Goal: Communication & Community: Answer question/provide support

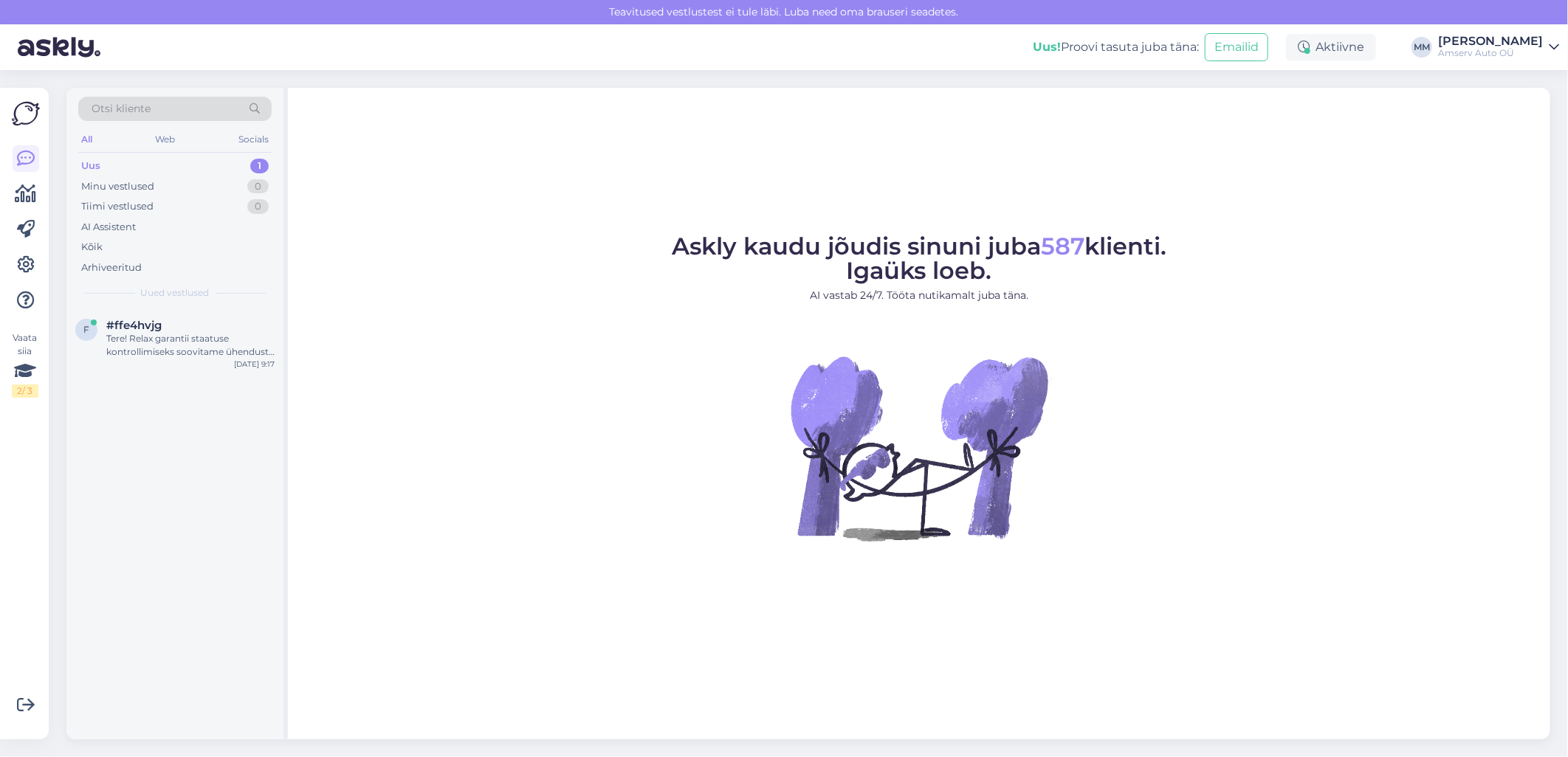
click at [182, 163] on div "Uus 1" at bounding box center [175, 166] width 193 height 20
click at [173, 335] on div "Tere! Relax garantii staatuse kontrollimiseks soovitame ühendust [PERSON_NAME] …" at bounding box center [191, 345] width 168 height 27
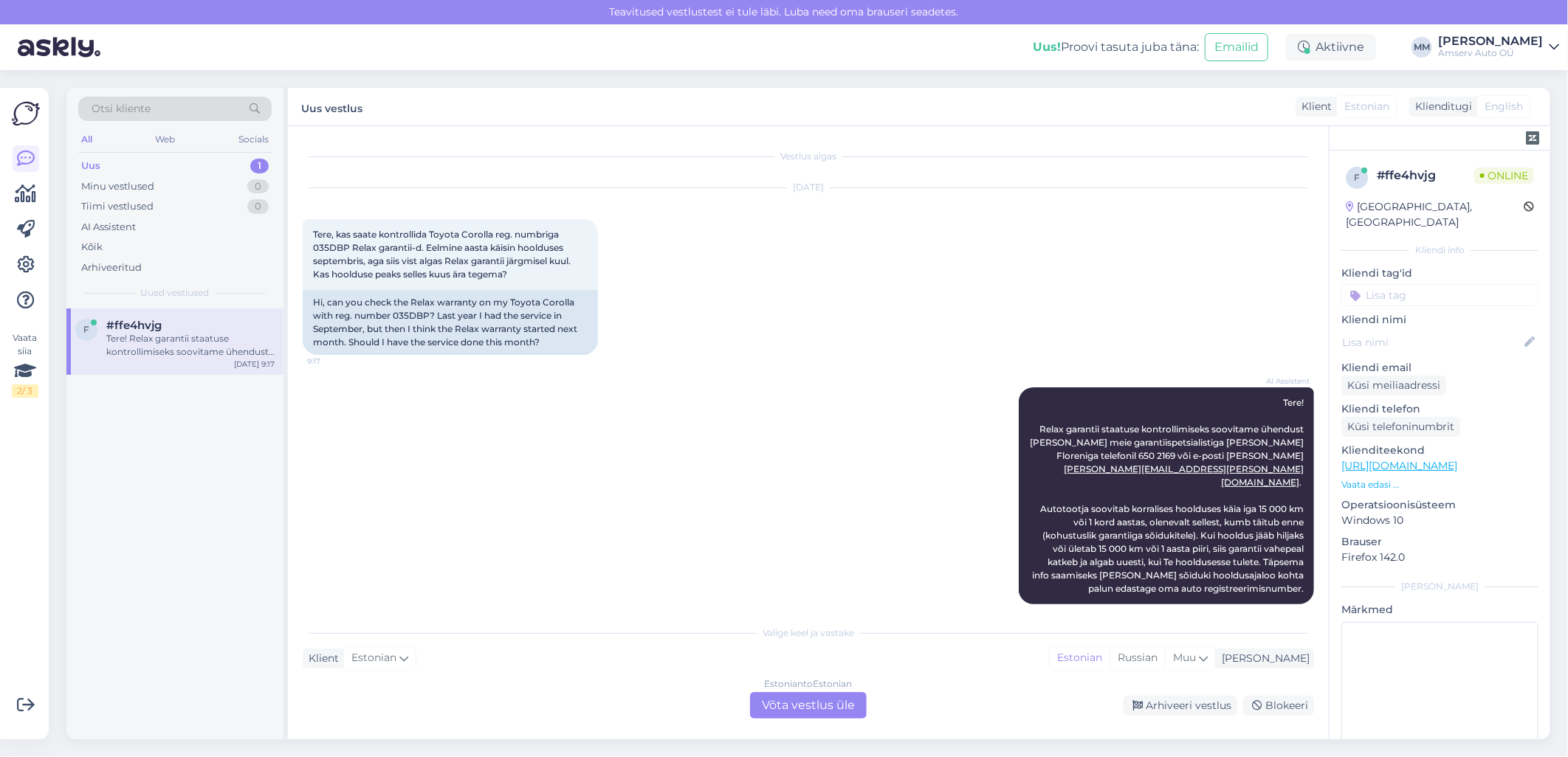
click at [804, 707] on div "Estonian to Estonian Võta vestlus üle" at bounding box center [808, 705] width 117 height 27
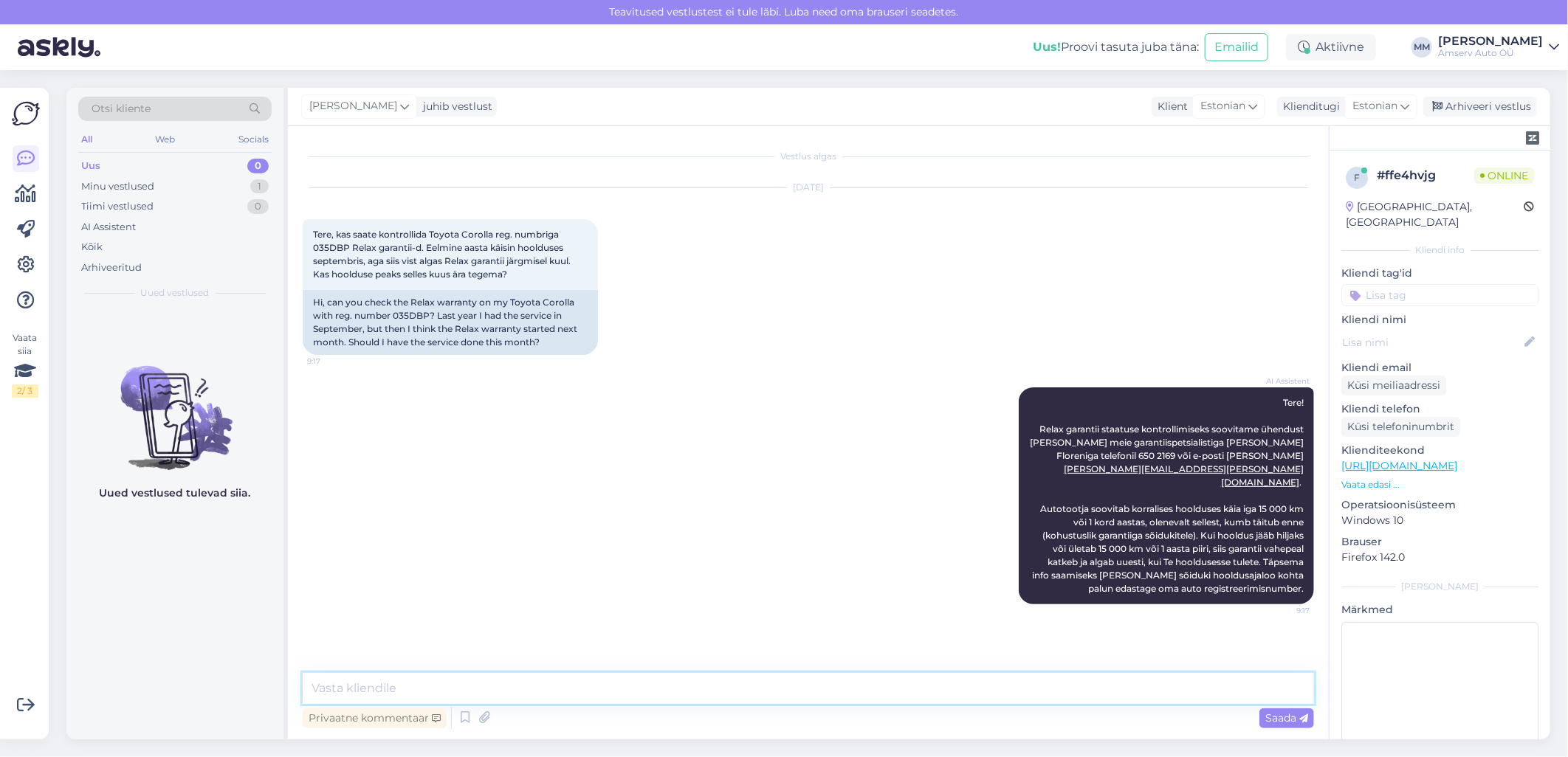
click at [646, 694] on textarea at bounding box center [808, 688] width 1012 height 31
type textarea "Tere"
type textarea "üks hetk, palun"
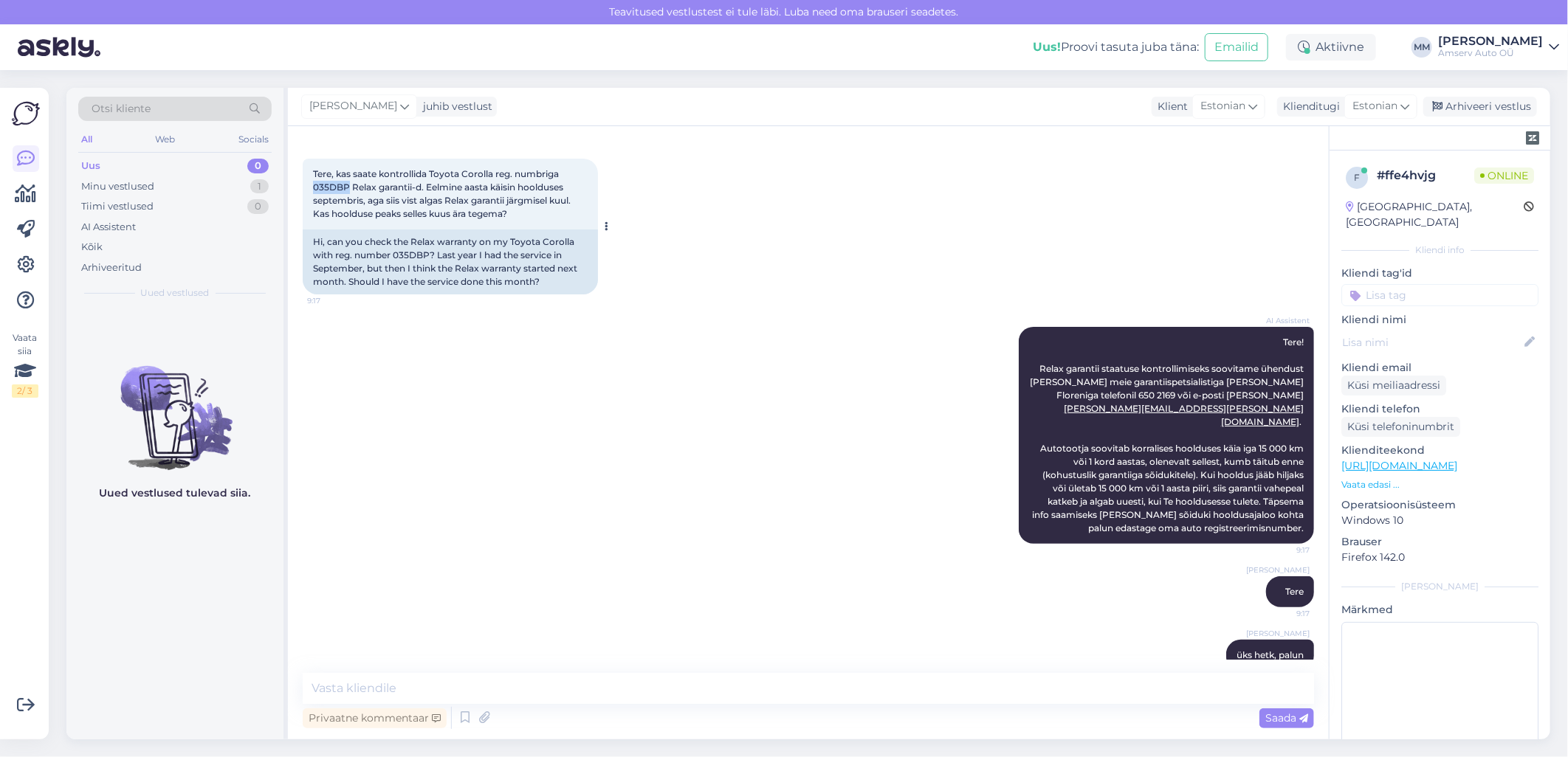
drag, startPoint x: 347, startPoint y: 187, endPoint x: 315, endPoint y: 186, distance: 32.0
click at [315, 186] on span "Tere, kas saate kontrollida Toyota Corolla reg. numbriga 035DBP Relax garantii-…" at bounding box center [442, 193] width 260 height 51
copy span "035DBP"
click at [846, 695] on textarea at bounding box center [808, 688] width 1012 height 31
click at [450, 687] on textarea "Eelmine" at bounding box center [808, 688] width 1012 height 31
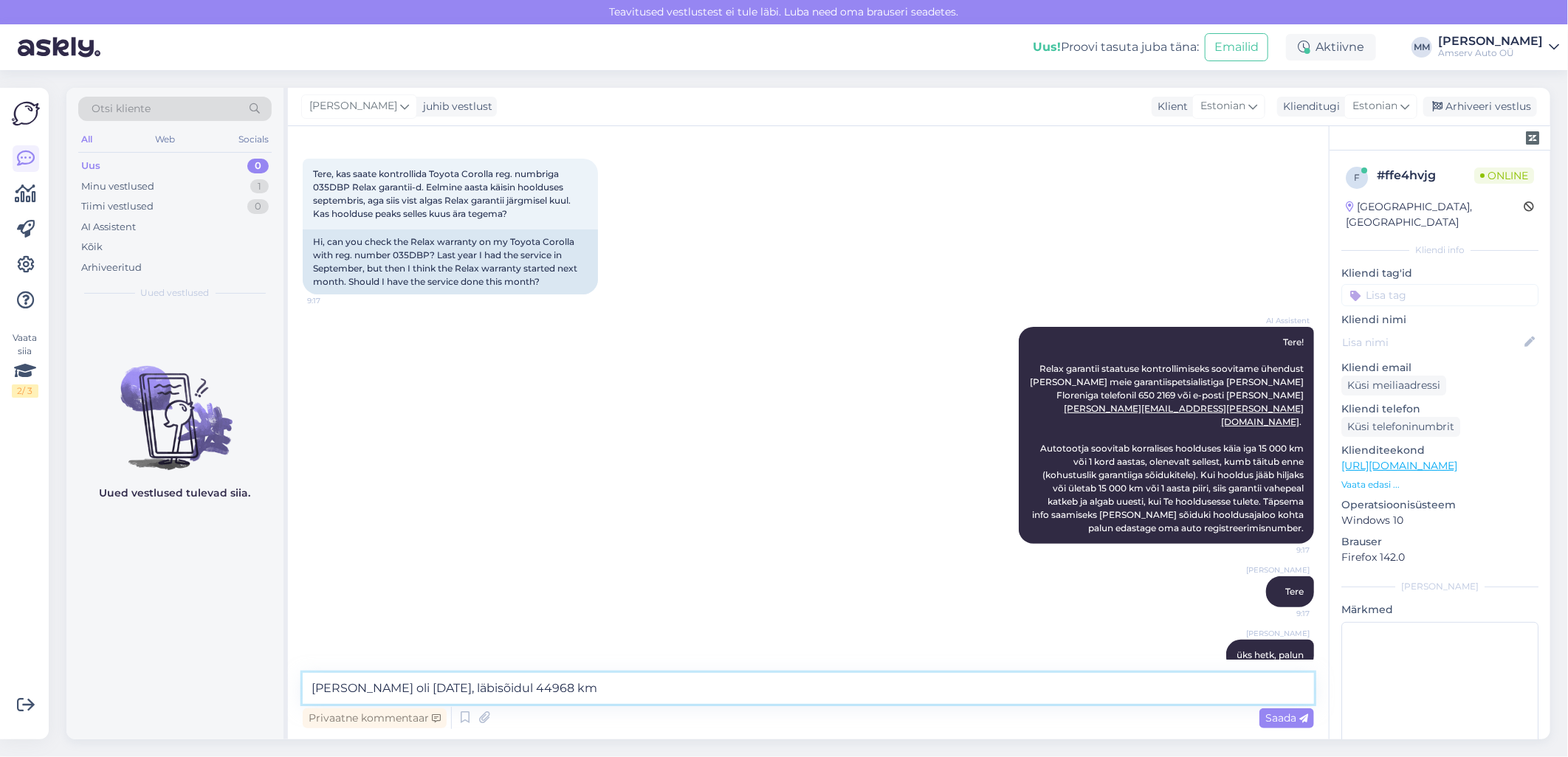
type textarea "[PERSON_NAME] oli [DATE], läbisõidul 44968 km"
click at [742, 696] on textarea "[PERSON_NAME] oli [DATE], läbisõidul 44968 km" at bounding box center [808, 688] width 1012 height 31
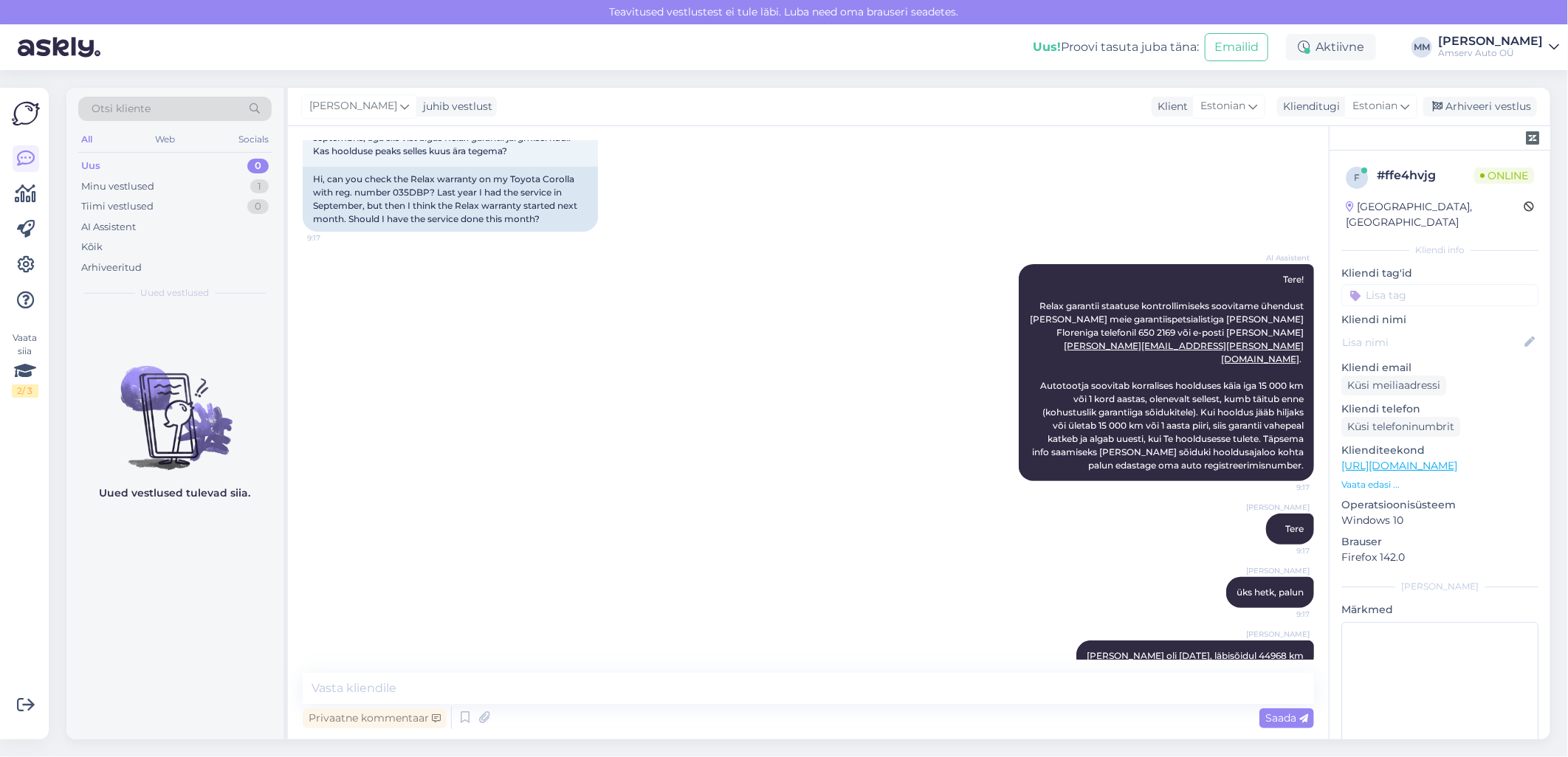
click at [908, 625] on div "[PERSON_NAME] hooldus oli [DATE], läbisõidul 44968 km 9:19" at bounding box center [808, 656] width 1012 height 64
click at [706, 687] on textarea at bounding box center [808, 688] width 1012 height 31
paste textarea "Toyota Relax garantii puhul hooldusintervallist ei tohiks ületada ühtegi päeva …"
type textarea "Toyota Relax garantii puhul hooldusintervallist ei tohiks ületada ühtegi päeva …"
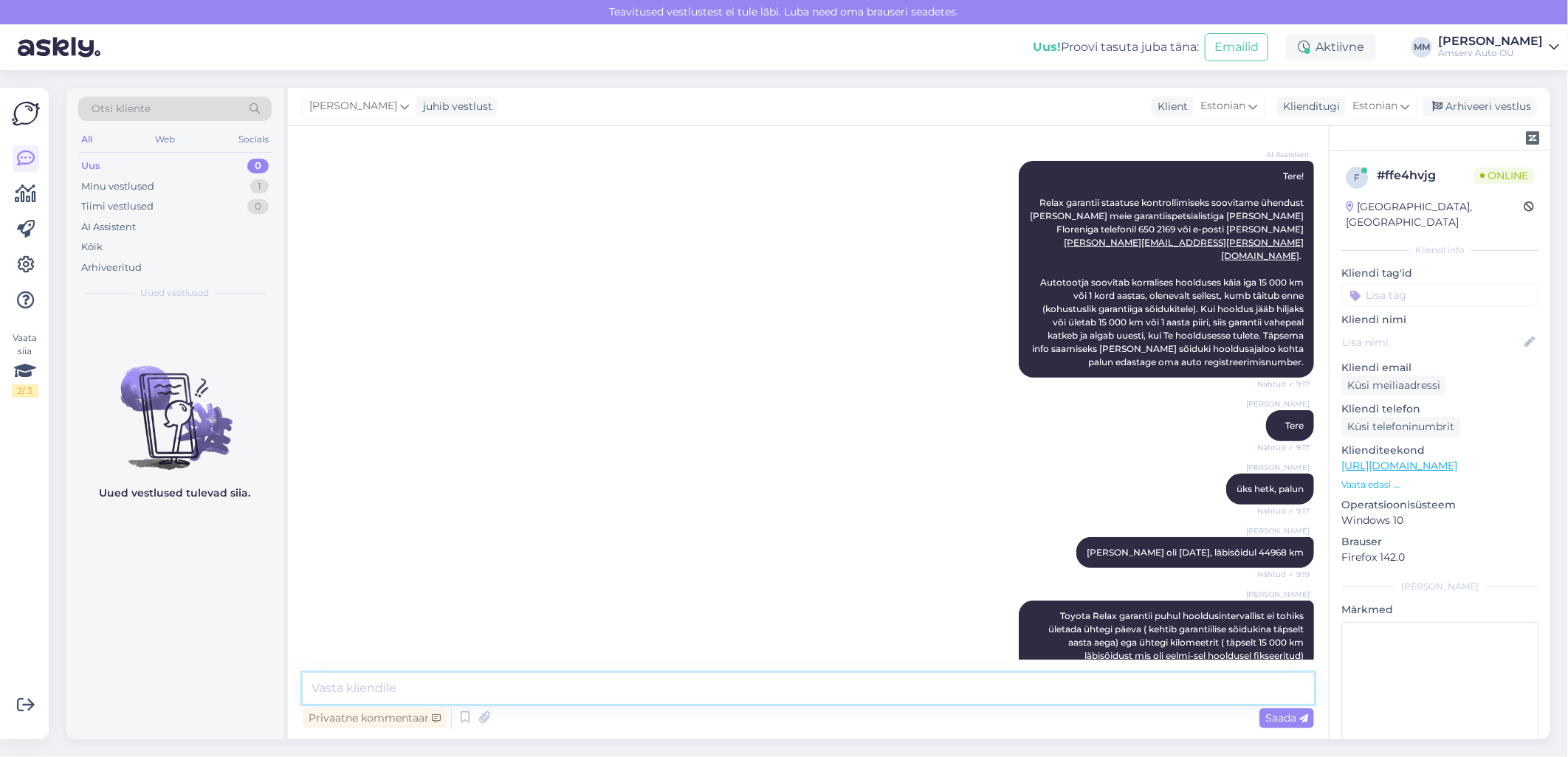
click at [643, 688] on textarea at bounding box center [808, 688] width 1012 height 31
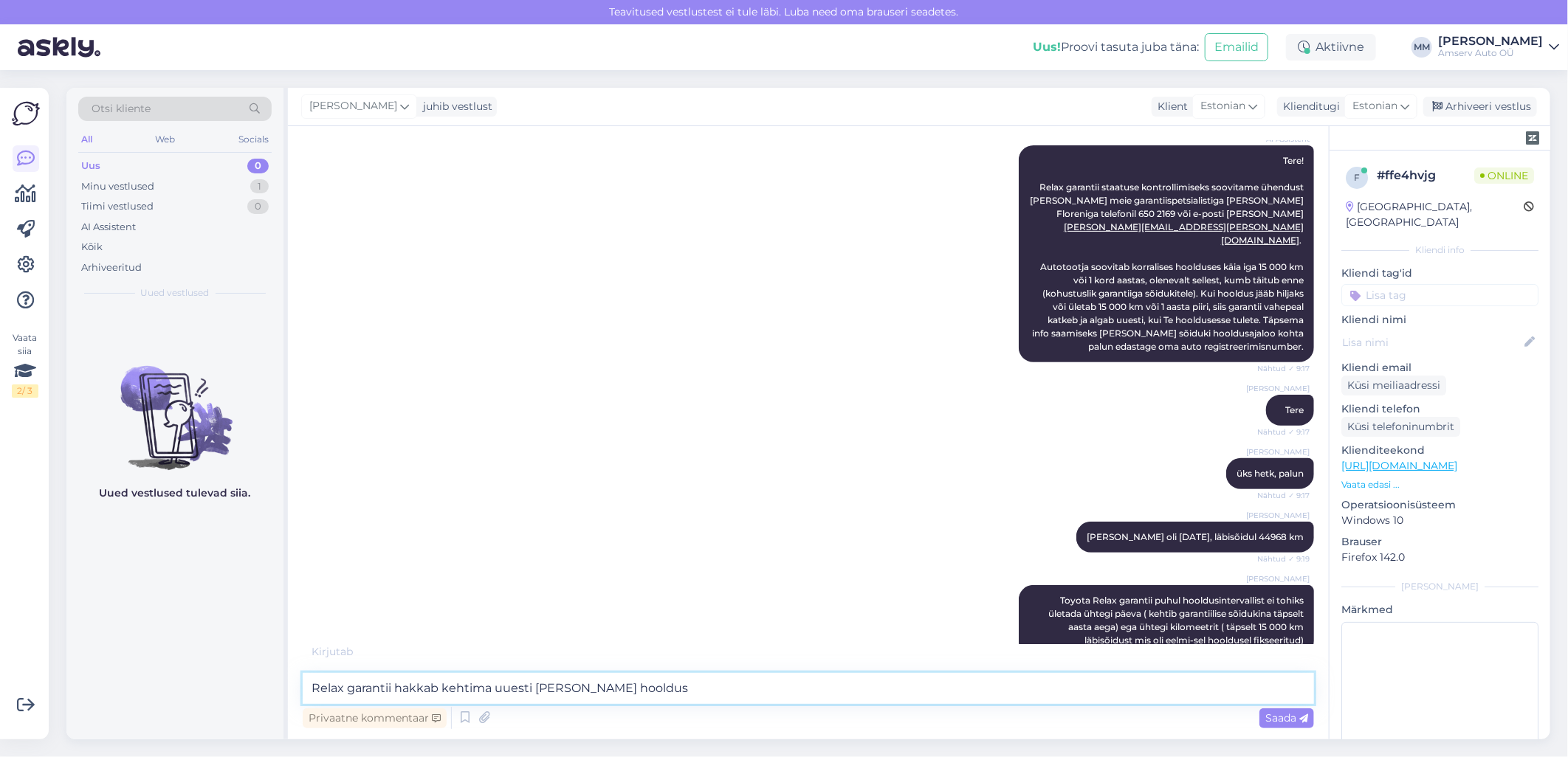
type textarea "Relax garantii hakkab kehtima uuesti [PERSON_NAME] hooldust"
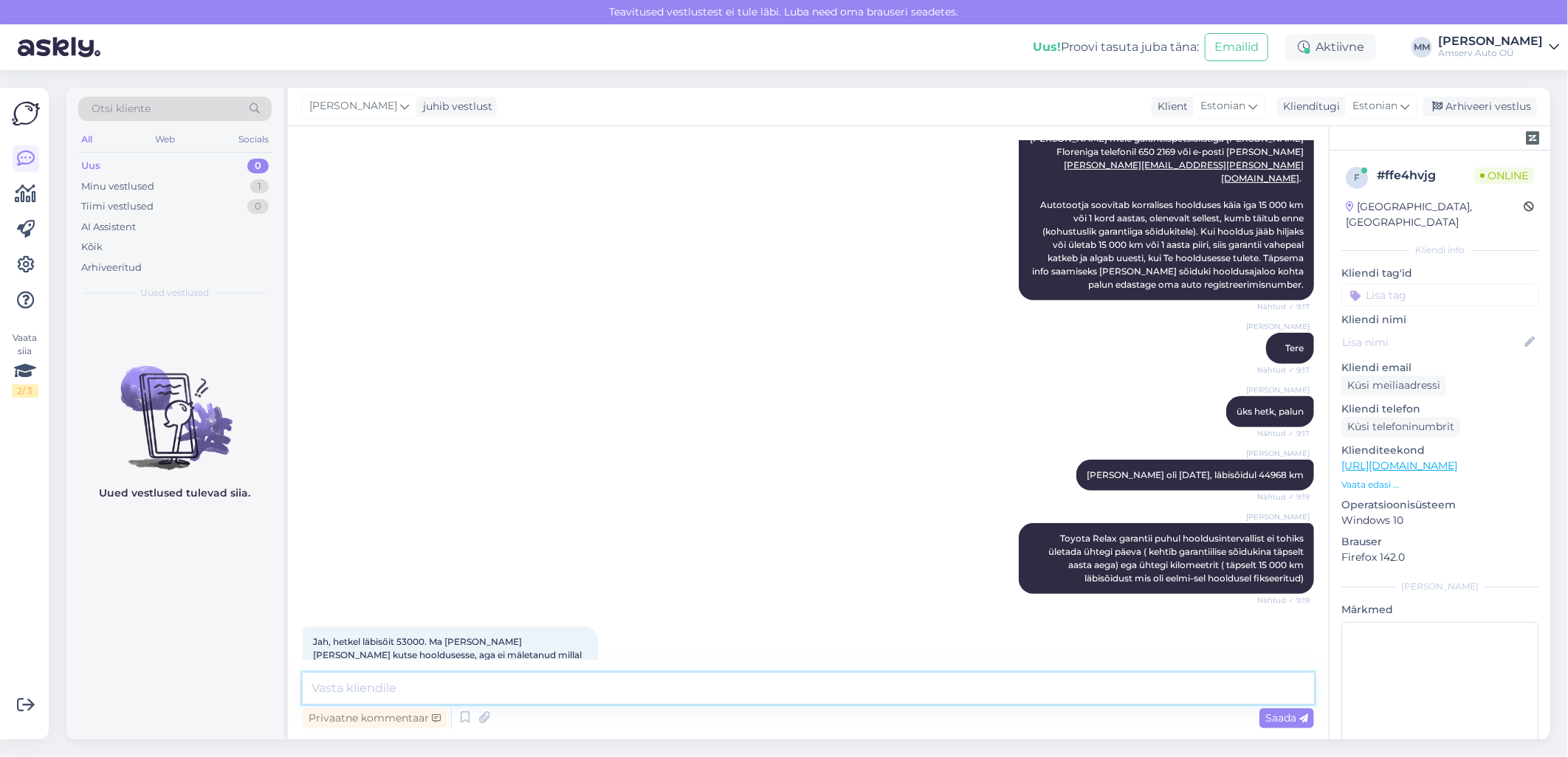
scroll to position [366, 0]
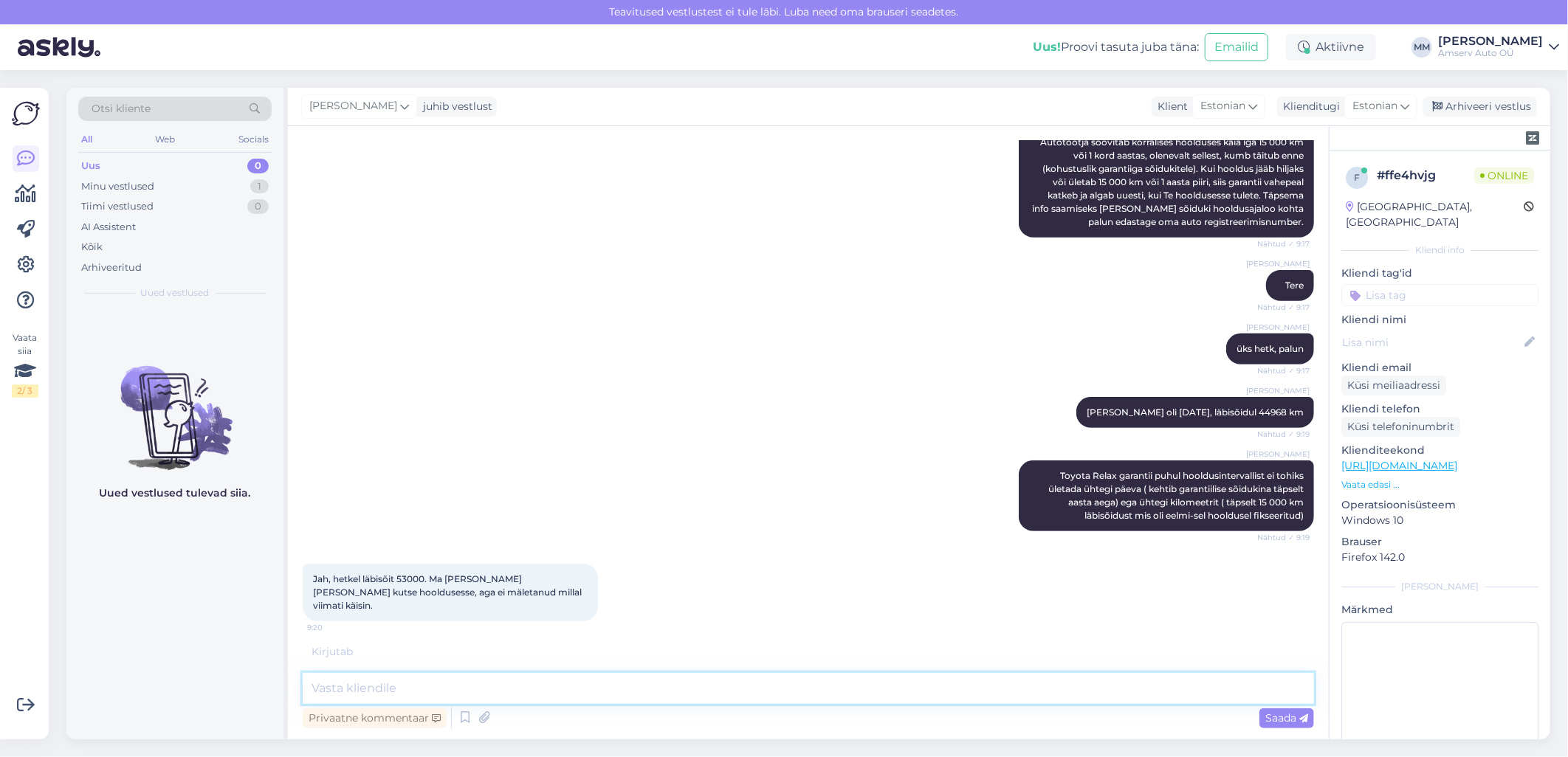
click at [643, 700] on textarea at bounding box center [808, 688] width 1012 height 31
click at [643, 696] on textarea at bounding box center [808, 688] width 1012 height 31
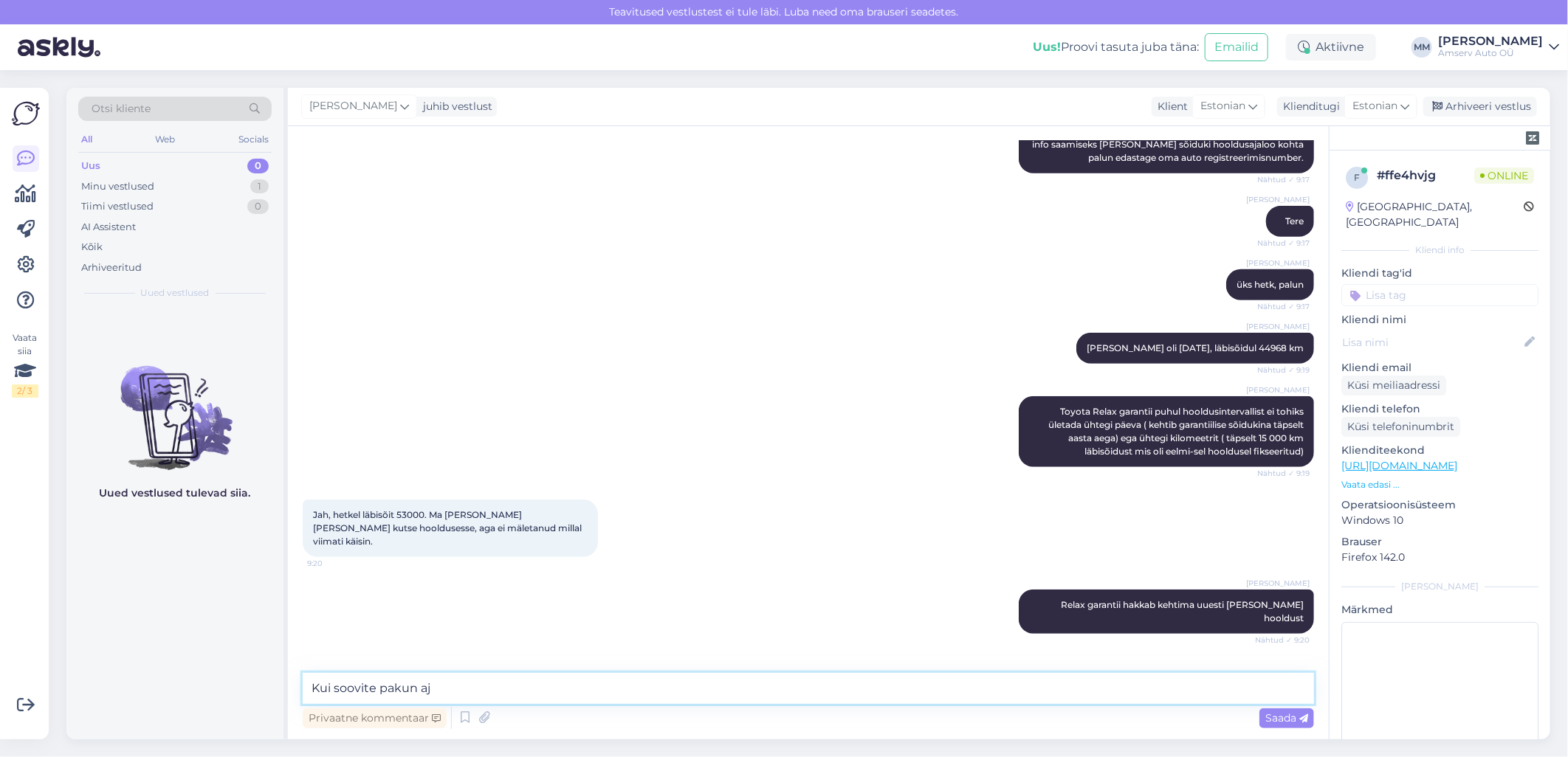
type textarea "Kui soovite pakun aja"
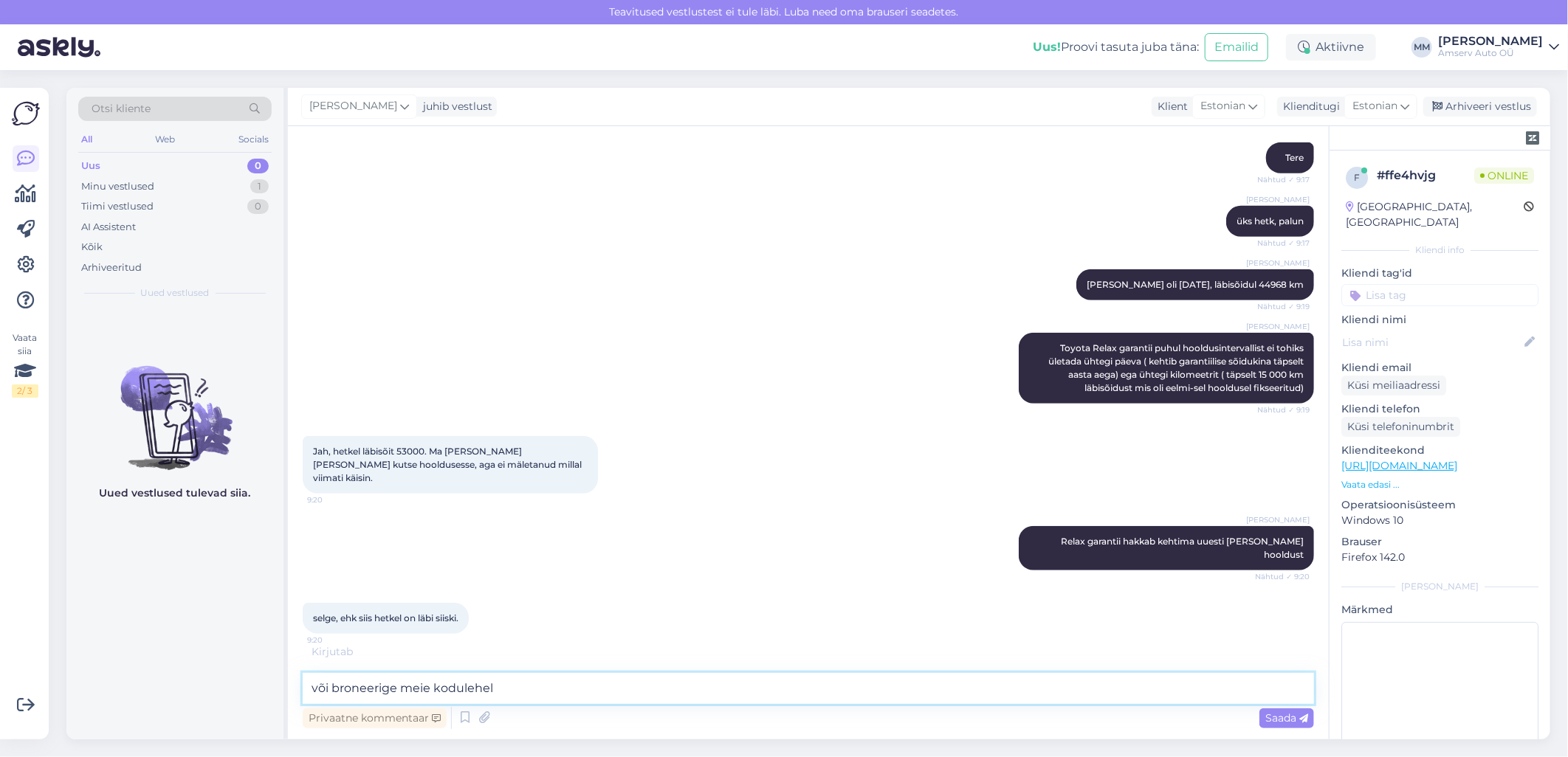
type textarea "või broneerige meie kodulehelt"
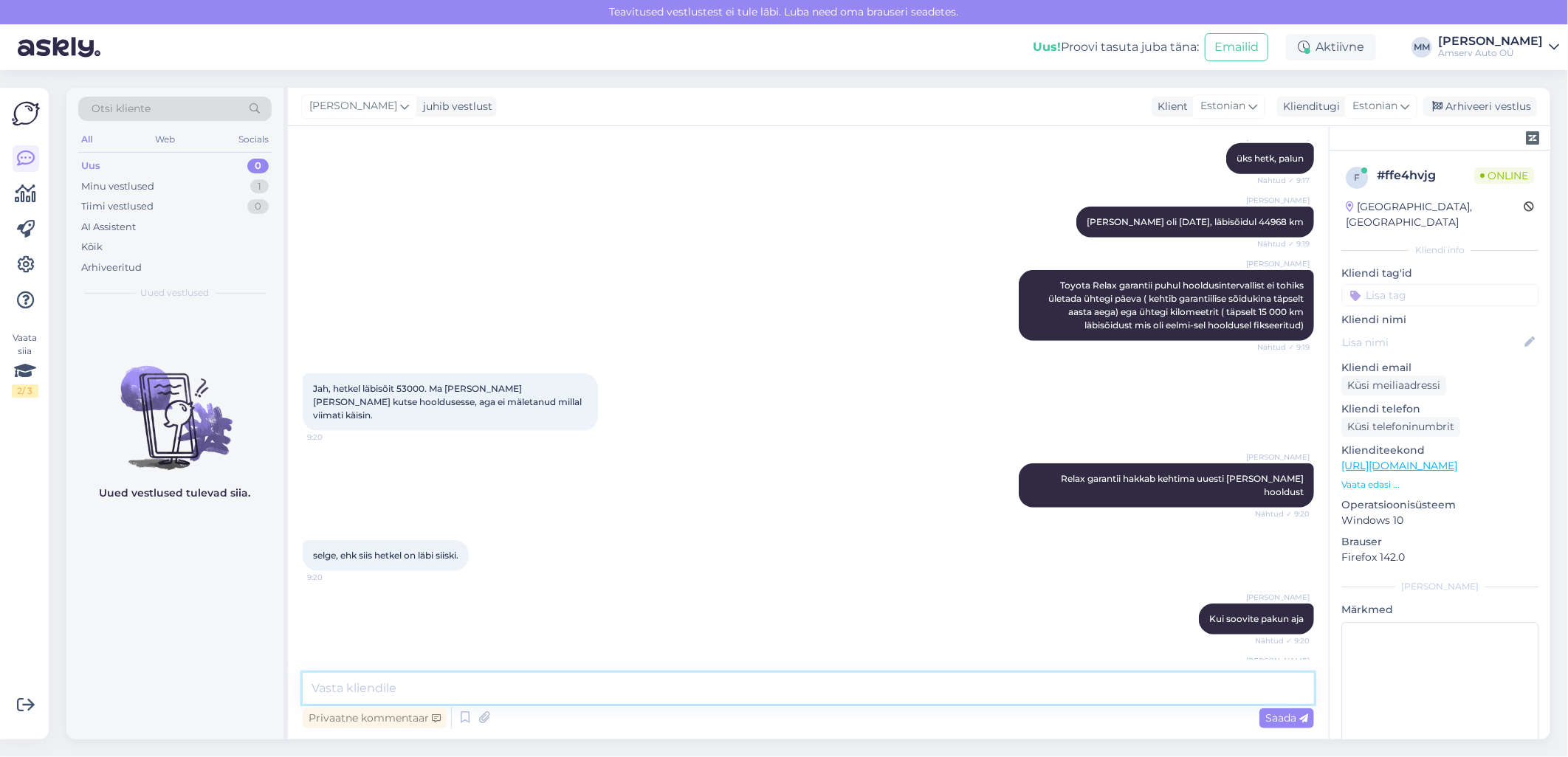
click at [796, 692] on textarea at bounding box center [808, 688] width 1012 height 31
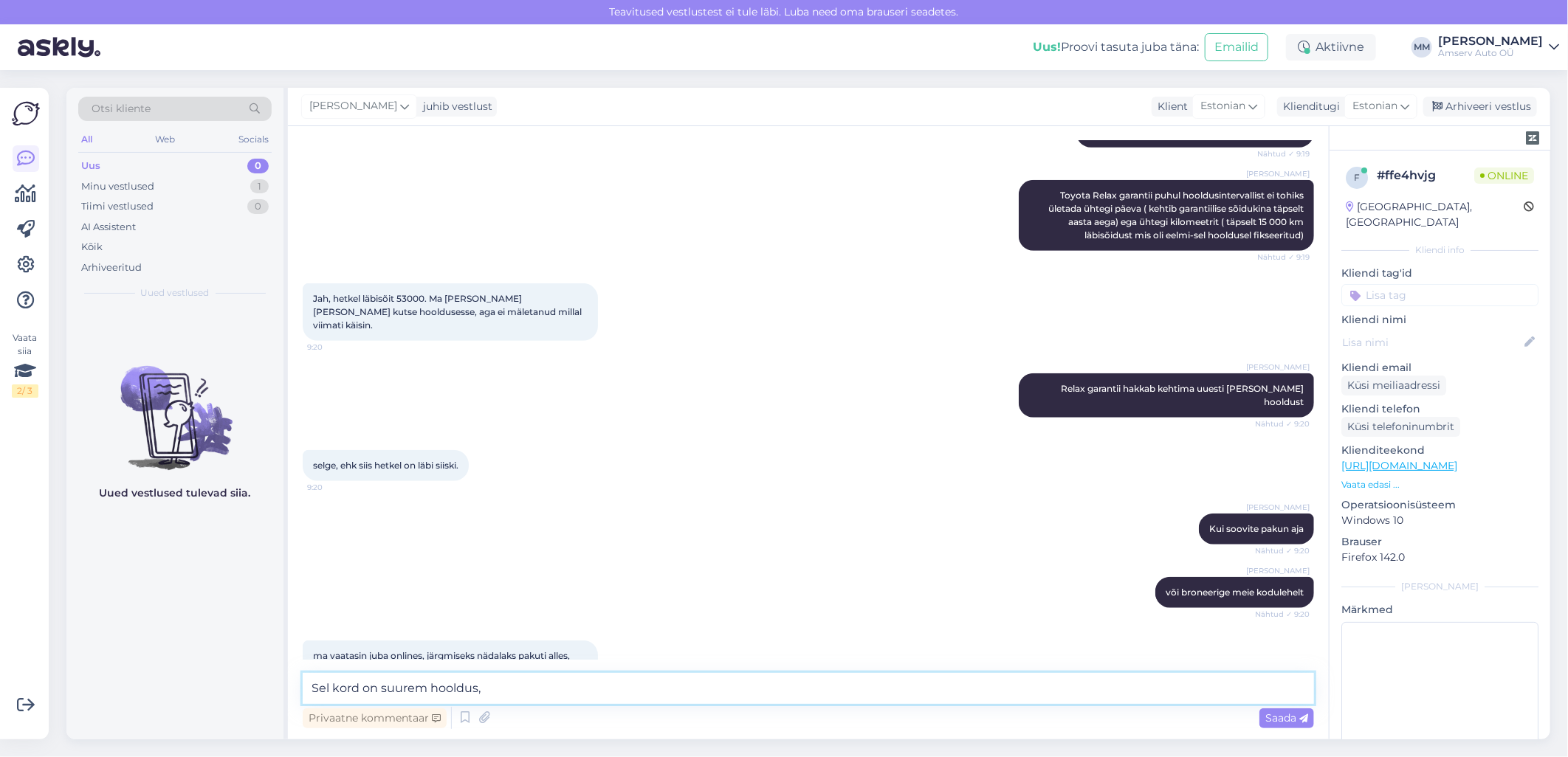
click at [312, 690] on textarea "Sel kord on suurem hooldus," at bounding box center [808, 688] width 1012 height 31
drag, startPoint x: 607, startPoint y: 692, endPoint x: 437, endPoint y: 692, distance: 170.0
click at [437, 692] on textarea "Jääme ootama Teid! Sel kord on suurem hooldus," at bounding box center [808, 688] width 1012 height 31
type textarea "Jääme ootama Teid!"
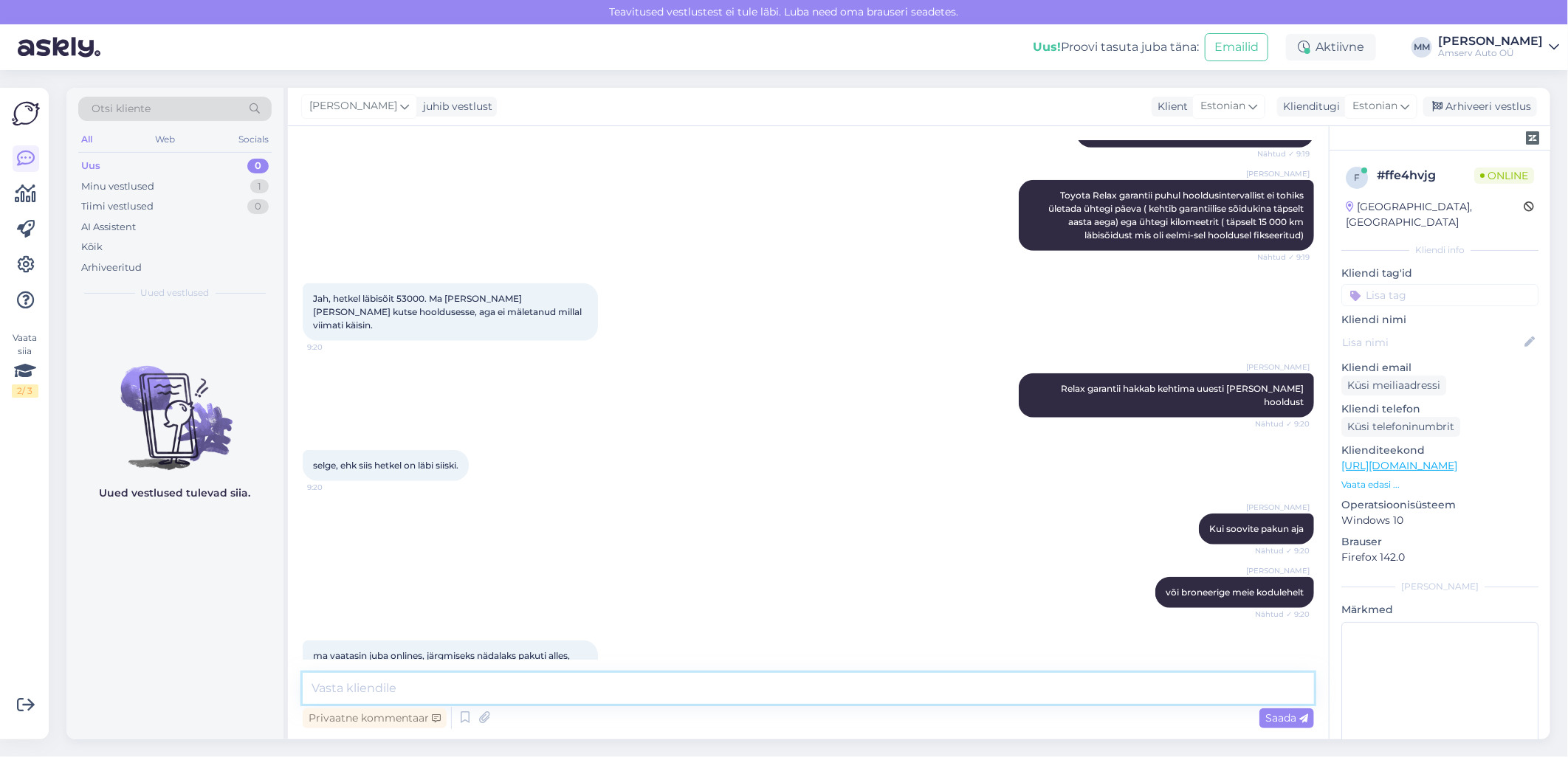
scroll to position [712, 0]
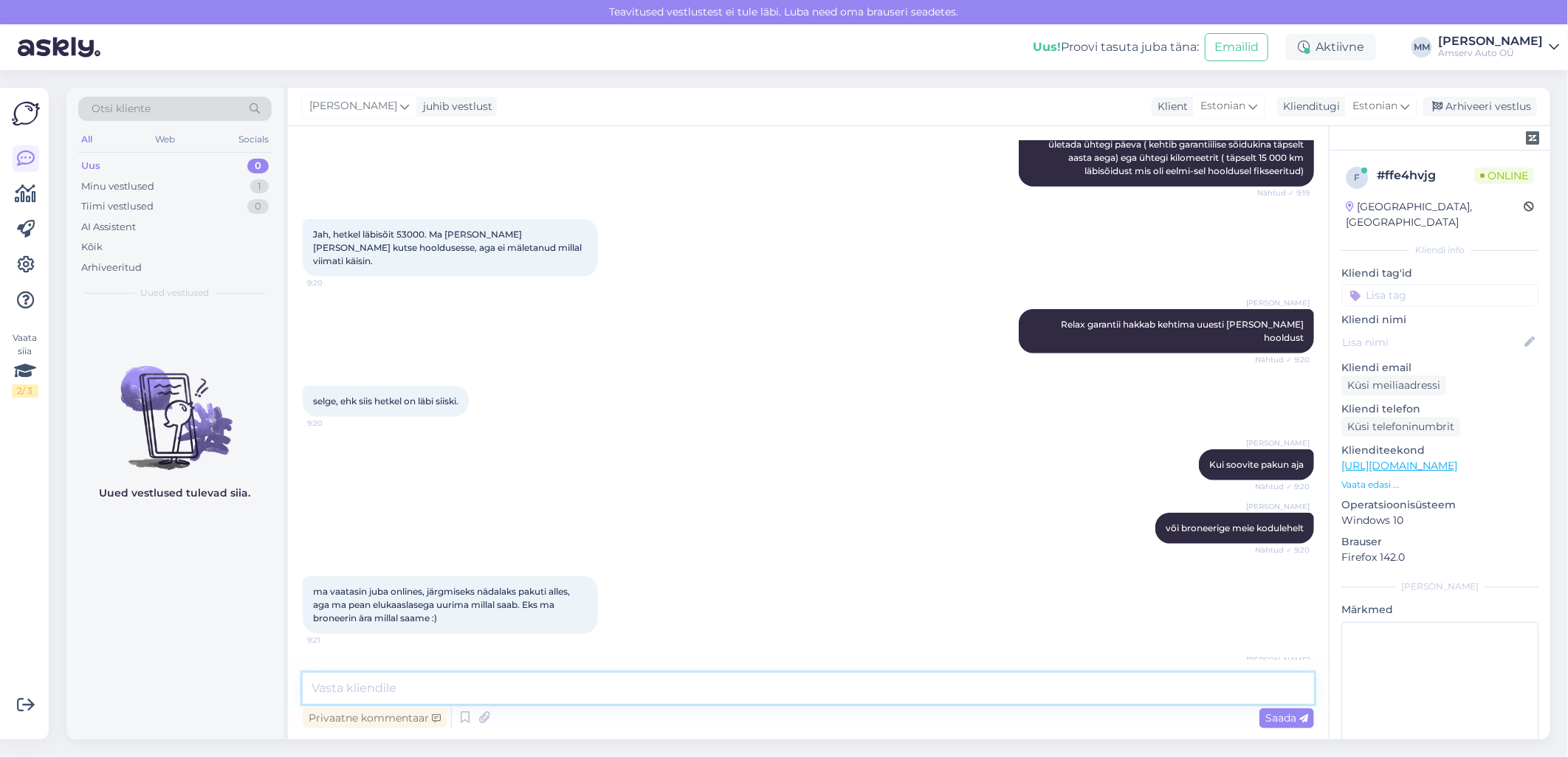
click at [496, 677] on textarea at bounding box center [808, 688] width 1012 height 31
type textarea "Ilusat päeva!"
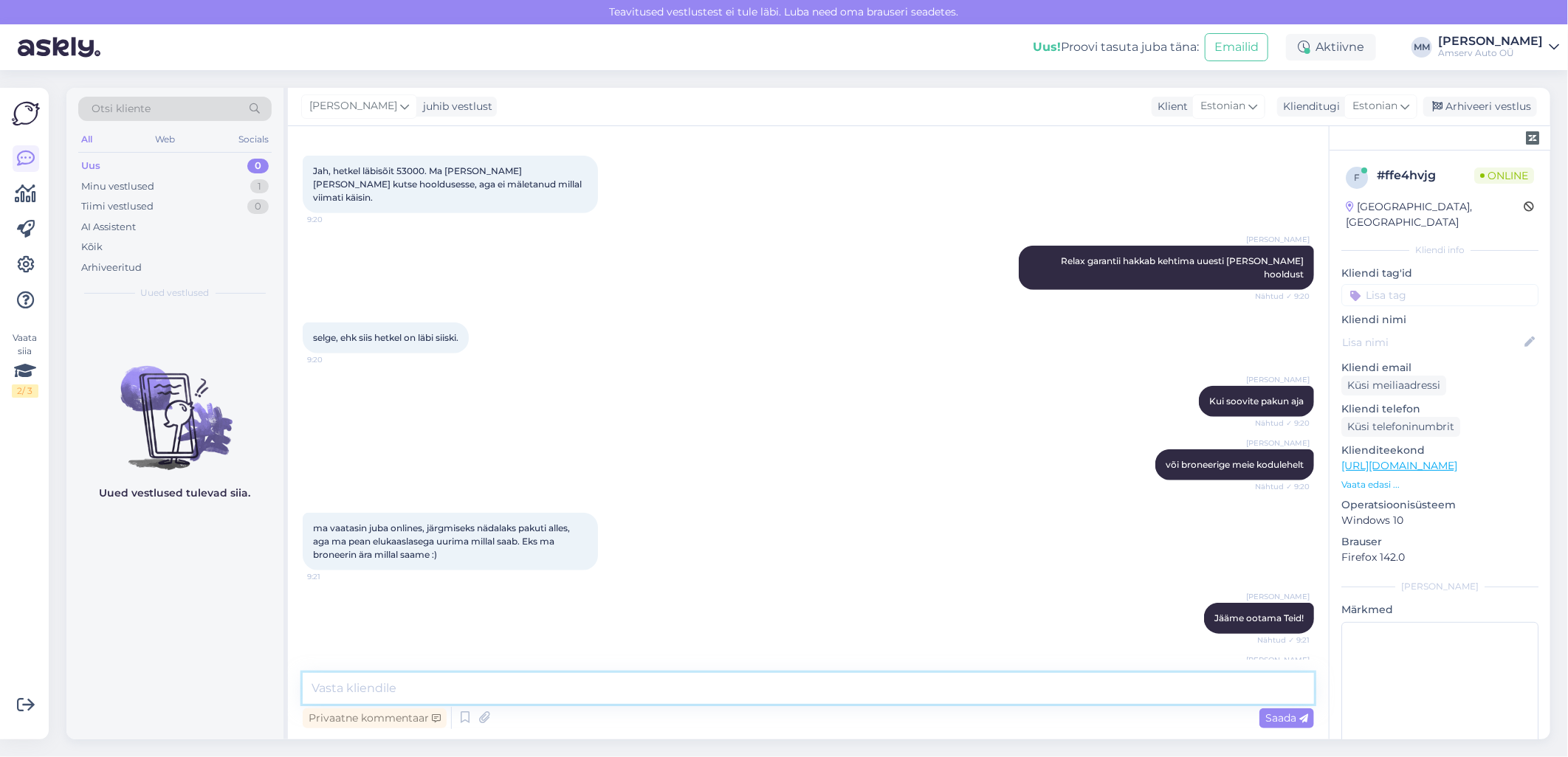
scroll to position [838, 0]
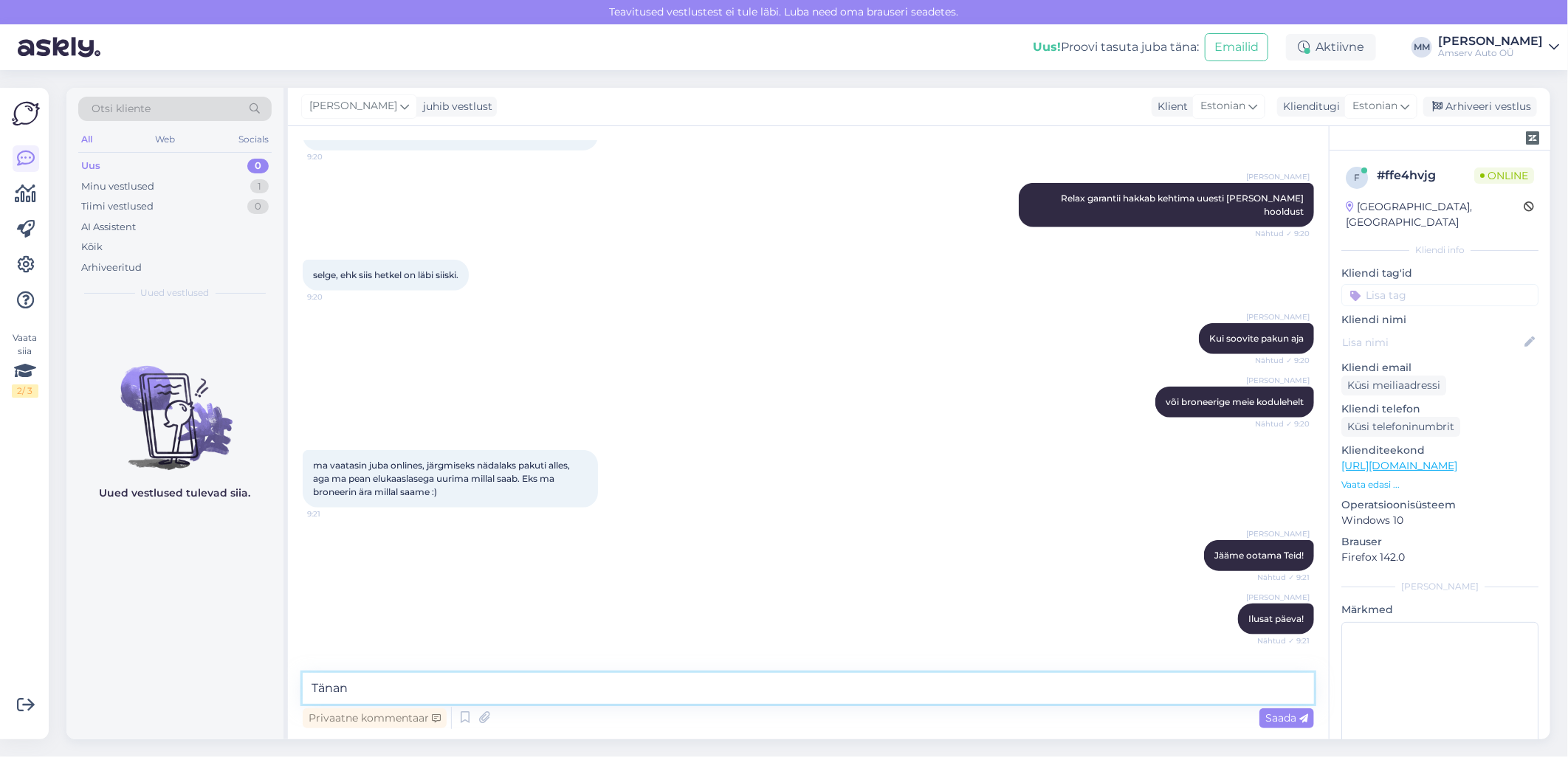
type textarea "Tänan!"
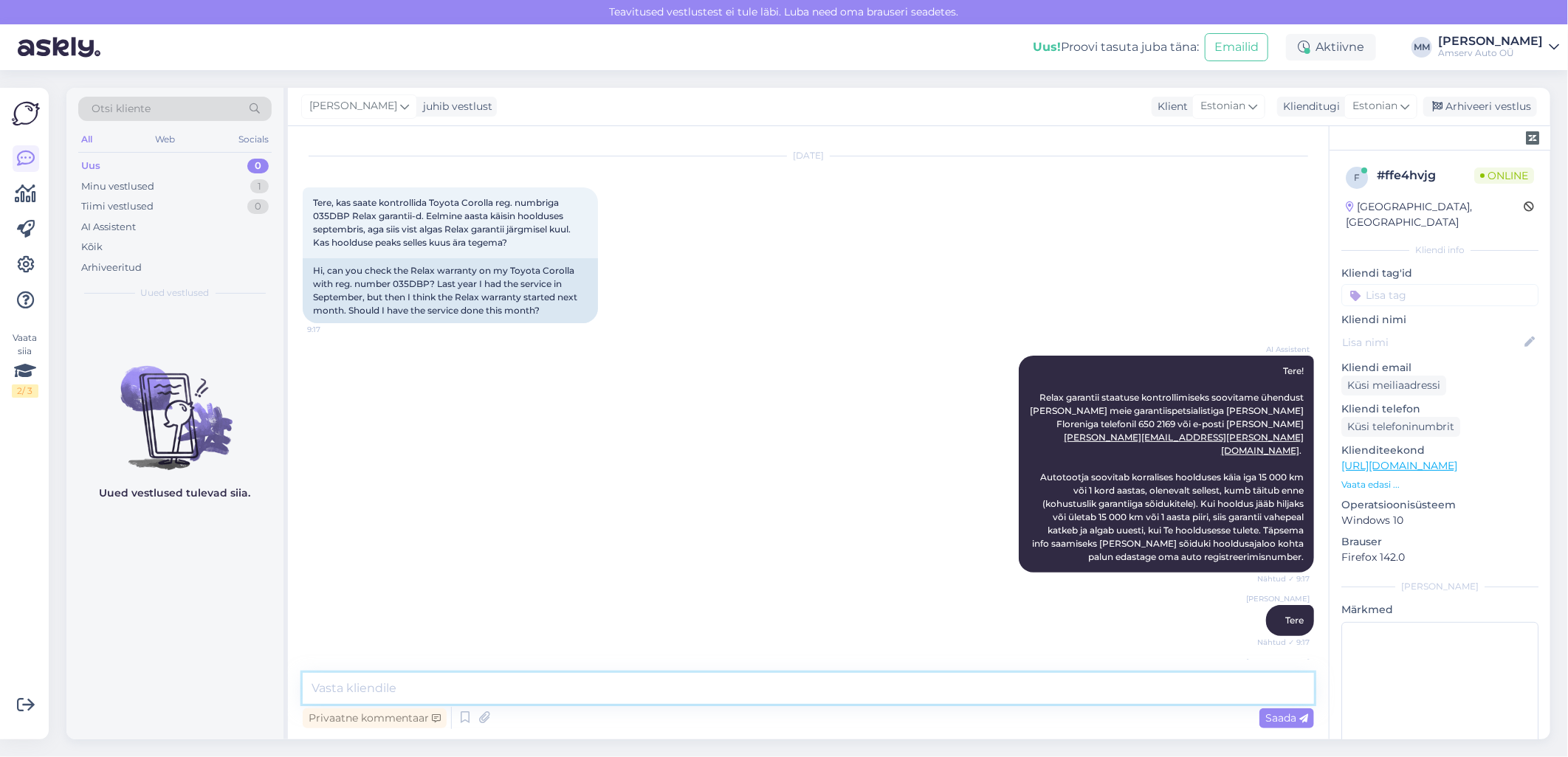
scroll to position [0, 0]
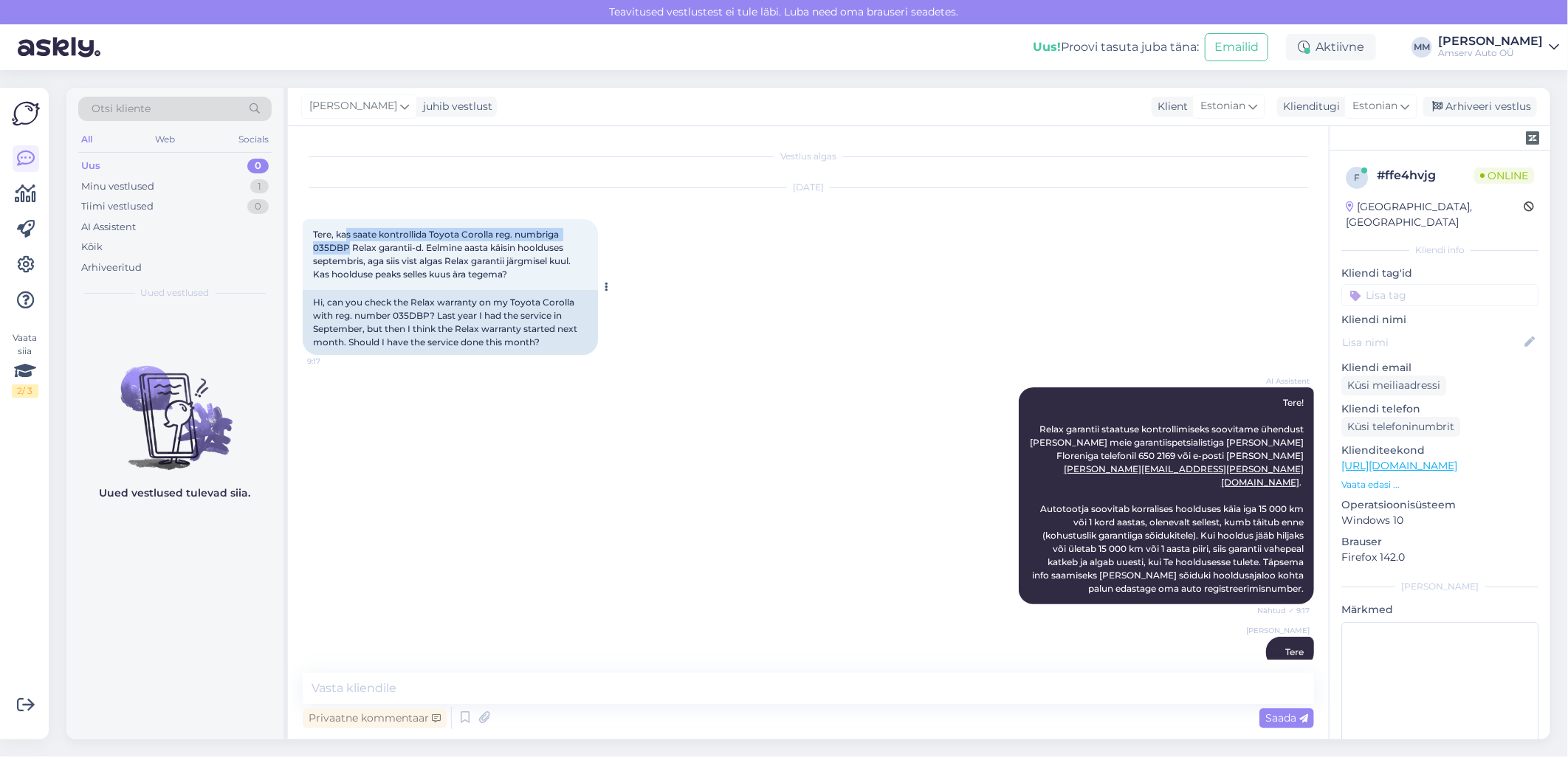
drag, startPoint x: 349, startPoint y: 251, endPoint x: 348, endPoint y: 240, distance: 11.0
click at [348, 240] on div "Tere, kas saate kontrollida Toyota Corolla reg. numbriga 035DBP Relax garantii-…" at bounding box center [450, 254] width 295 height 71
drag, startPoint x: 348, startPoint y: 240, endPoint x: 349, endPoint y: 264, distance: 24.0
click at [352, 264] on span "Tere, kas saate kontrollida Toyota Corolla reg. numbriga 035DBP Relax garantii-…" at bounding box center [442, 254] width 260 height 51
drag, startPoint x: 350, startPoint y: 246, endPoint x: 314, endPoint y: 251, distance: 36.3
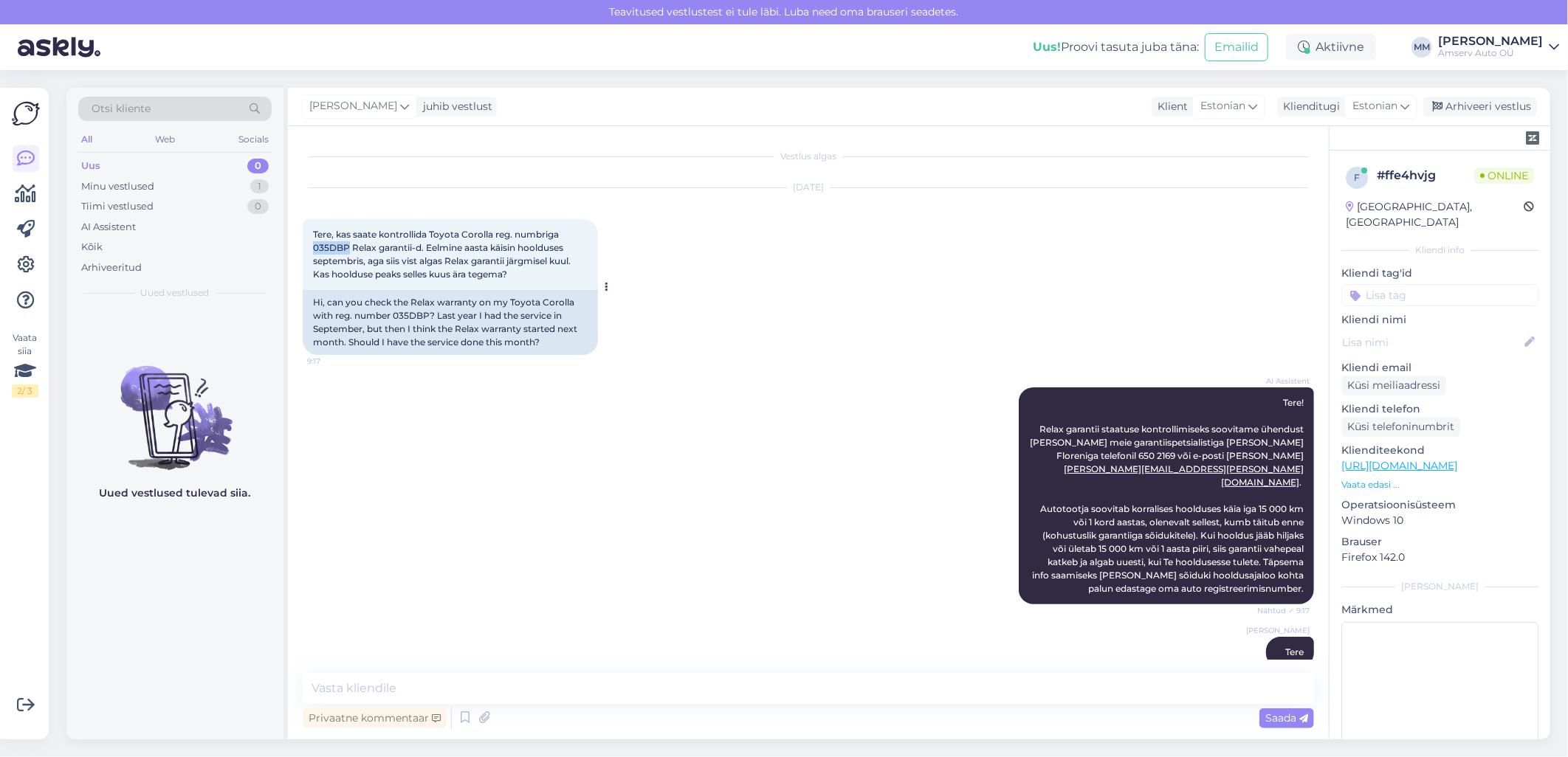
click at [314, 251] on span "Tere, kas saate kontrollida Toyota Corolla reg. numbriga 035DBP Relax garantii-…" at bounding box center [442, 254] width 260 height 51
click at [130, 180] on div "Minu vestlused" at bounding box center [118, 187] width 73 height 15
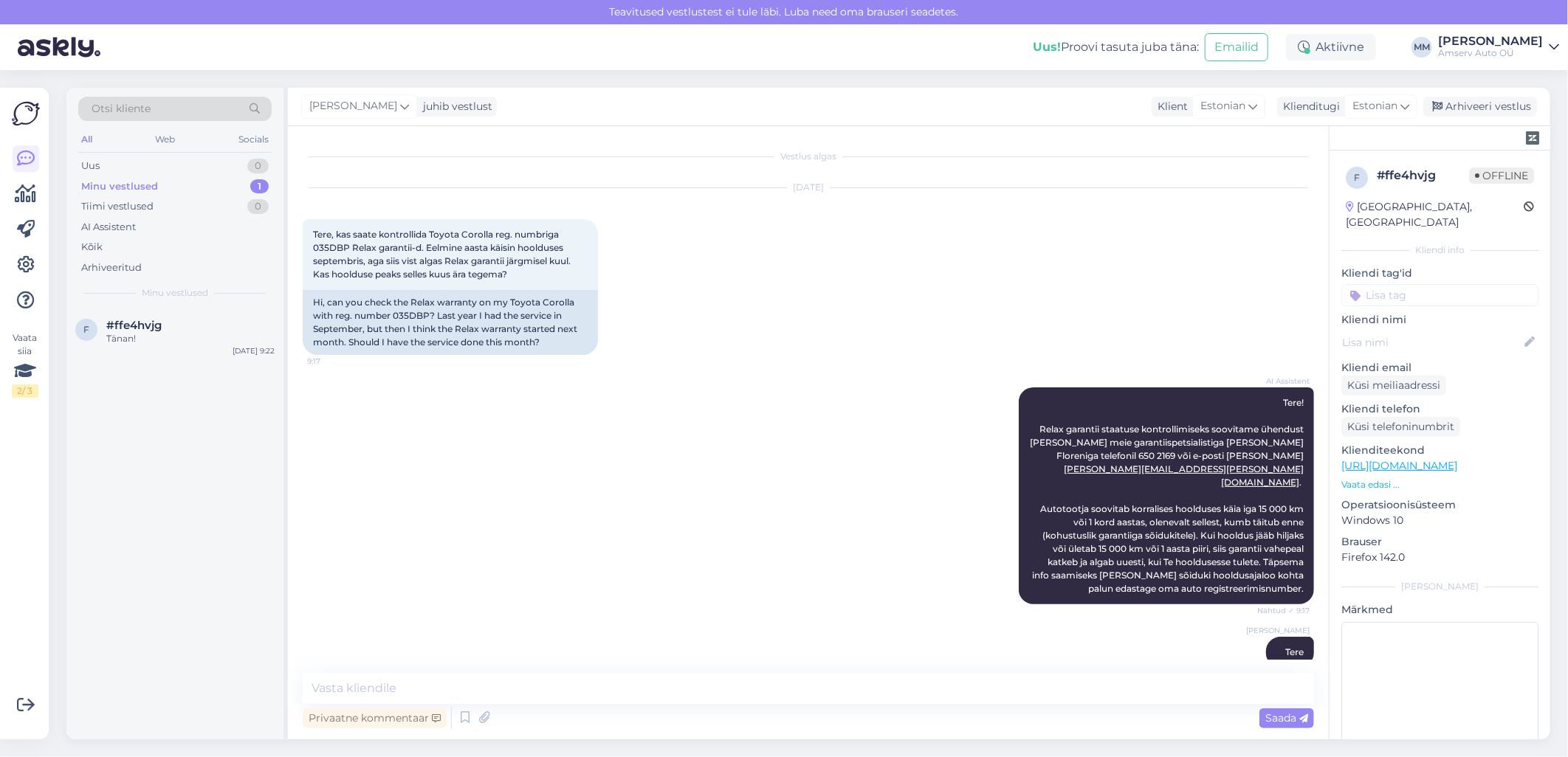
click at [1412, 284] on input at bounding box center [1439, 295] width 197 height 22
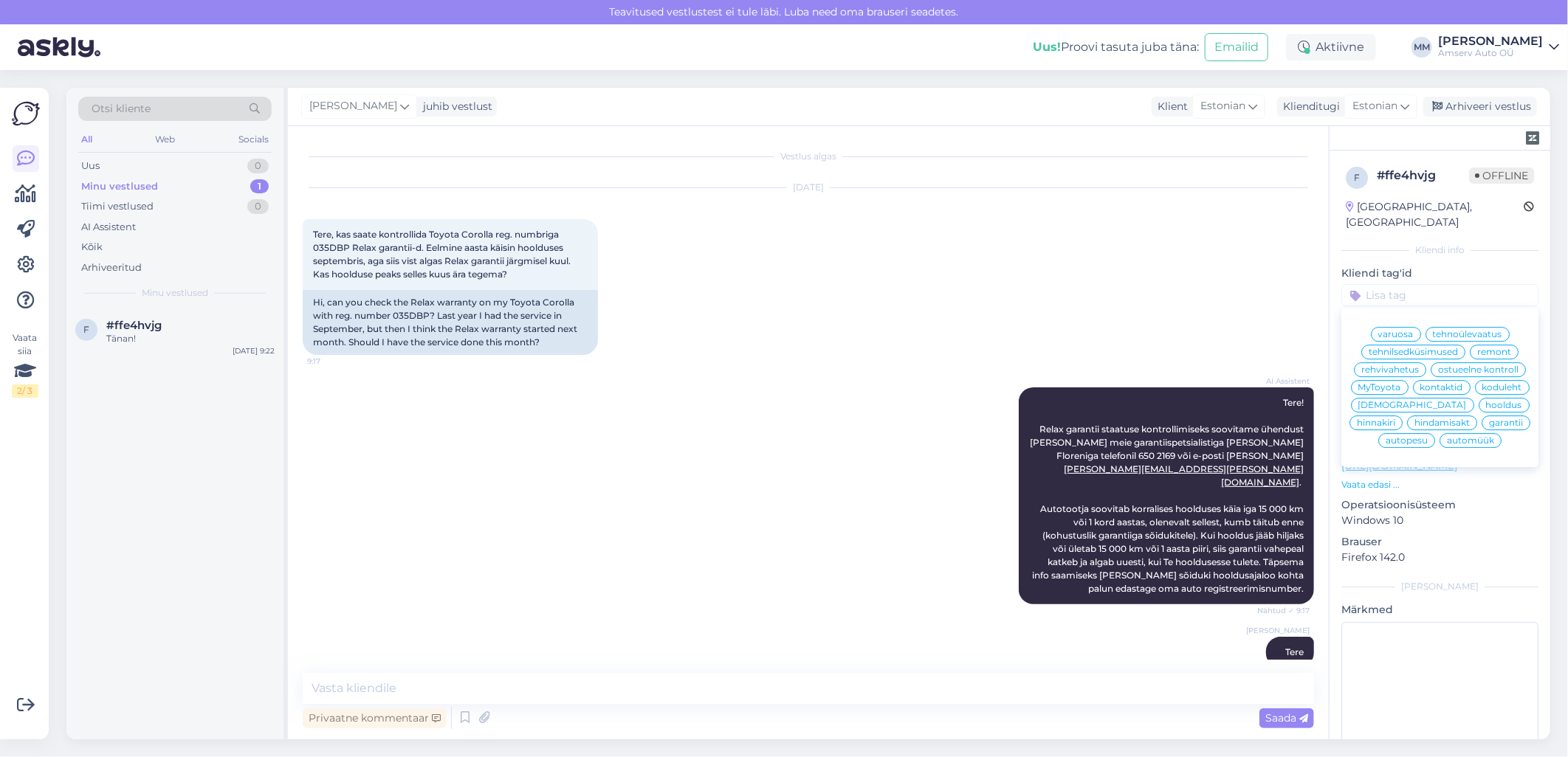
click at [1486, 409] on span "hooldus" at bounding box center [1503, 405] width 36 height 9
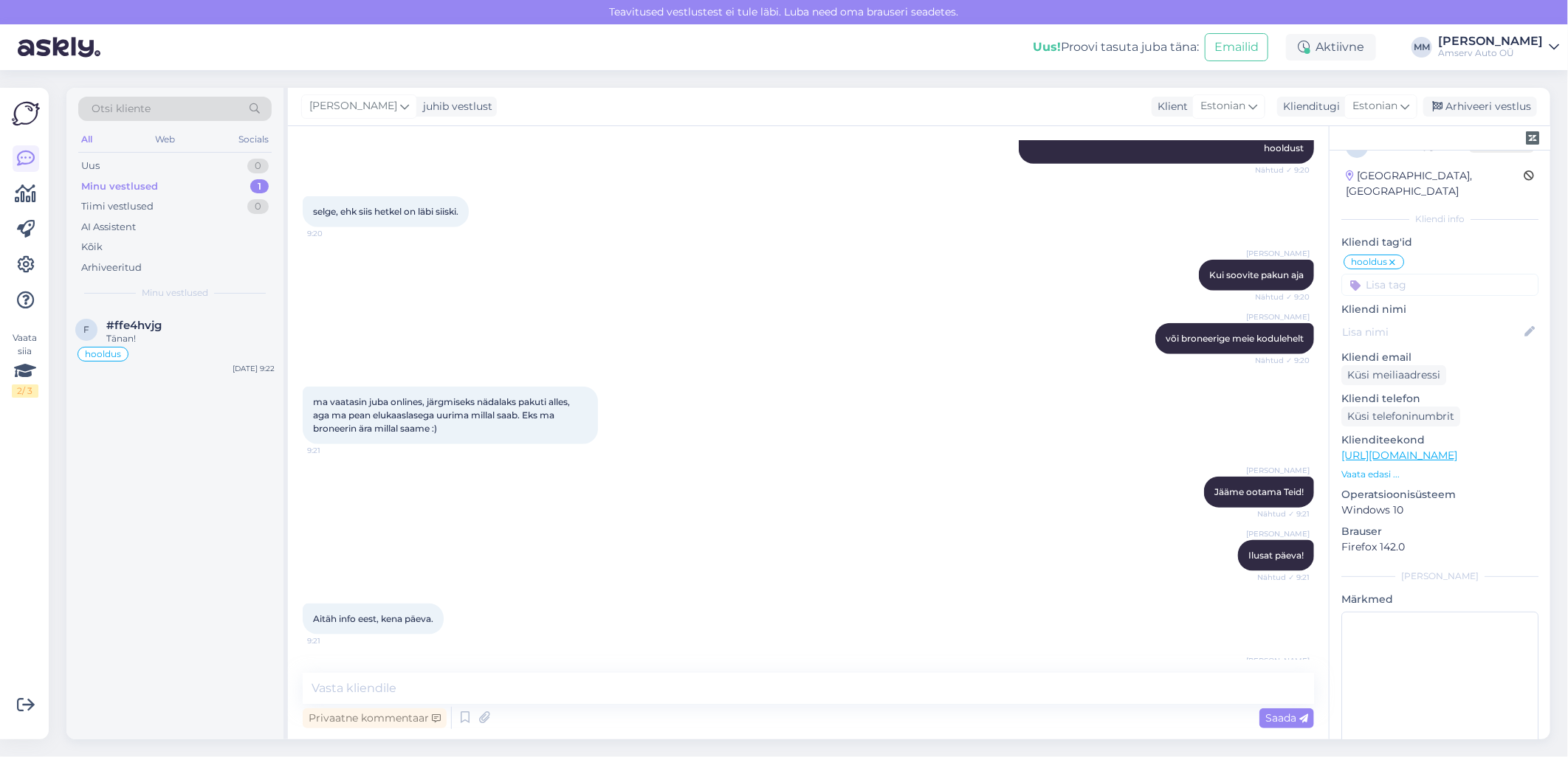
scroll to position [42, 0]
click at [1478, 109] on div "Arhiveeri vestlus" at bounding box center [1480, 106] width 114 height 20
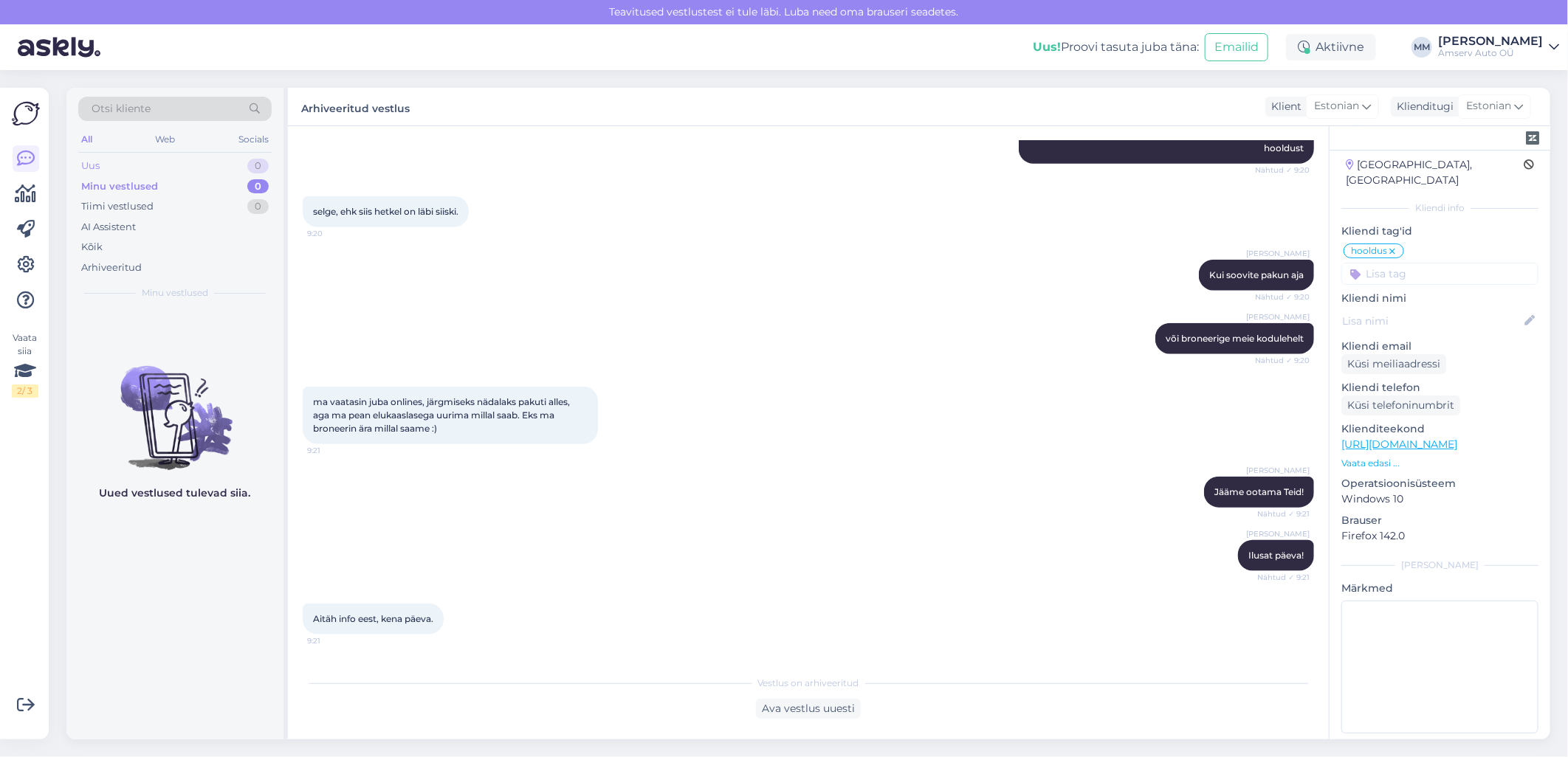
click at [188, 166] on div "Uus 0" at bounding box center [175, 166] width 193 height 20
